Goal: Transaction & Acquisition: Download file/media

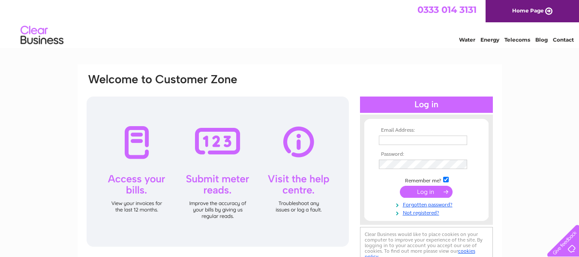
type input "alison.palmer@stakstaustell.org.uk"
drag, startPoint x: 429, startPoint y: 193, endPoint x: 405, endPoint y: 188, distance: 25.1
click at [429, 193] on input "submit" at bounding box center [426, 192] width 53 height 12
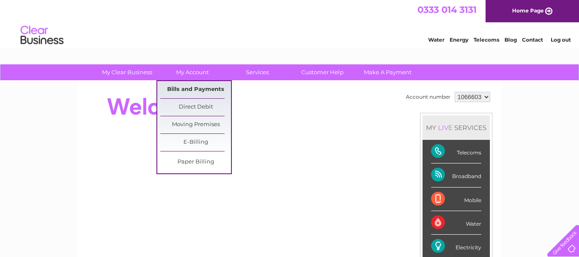
click at [196, 86] on link "Bills and Payments" at bounding box center [195, 89] width 71 height 17
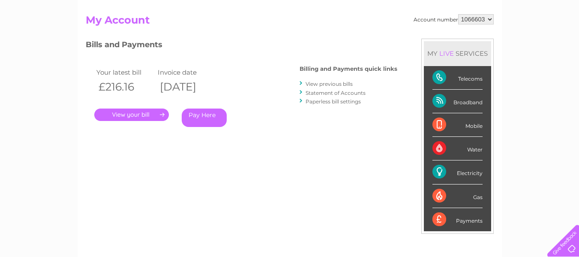
scroll to position [86, 0]
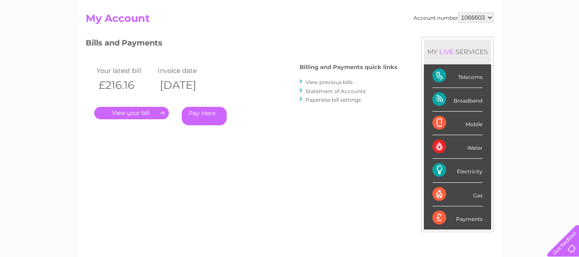
click at [308, 83] on link "View previous bills" at bounding box center [329, 82] width 47 height 6
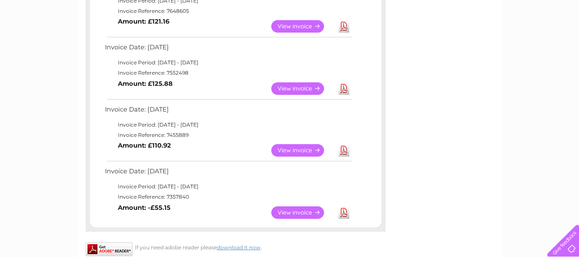
scroll to position [429, 0]
click at [347, 213] on link "Download" at bounding box center [344, 212] width 11 height 12
click at [345, 151] on link "Download" at bounding box center [344, 150] width 11 height 12
click at [344, 89] on link "Download" at bounding box center [344, 88] width 11 height 12
